Goal: Task Accomplishment & Management: Use online tool/utility

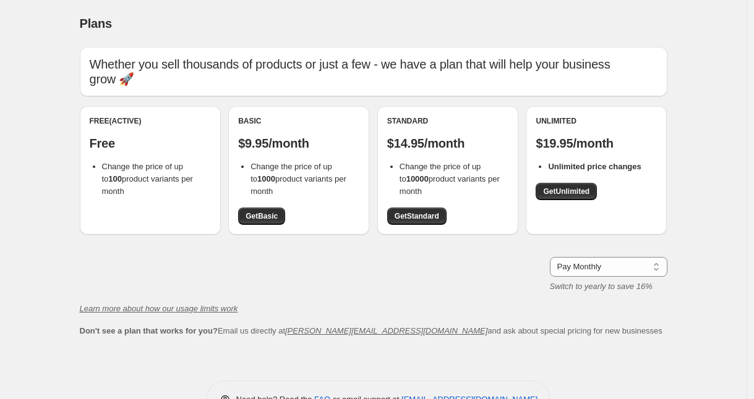
click at [141, 162] on span "Change the price of up to 100 product variants per month" at bounding box center [147, 179] width 91 height 34
click at [253, 66] on p "Whether you sell thousands of products or just a few - we have a plan that will…" at bounding box center [374, 72] width 568 height 30
click at [181, 177] on li "Change the price of up to 100 product variants per month" at bounding box center [156, 179] width 109 height 37
